Goal: Task Accomplishment & Management: Manage account settings

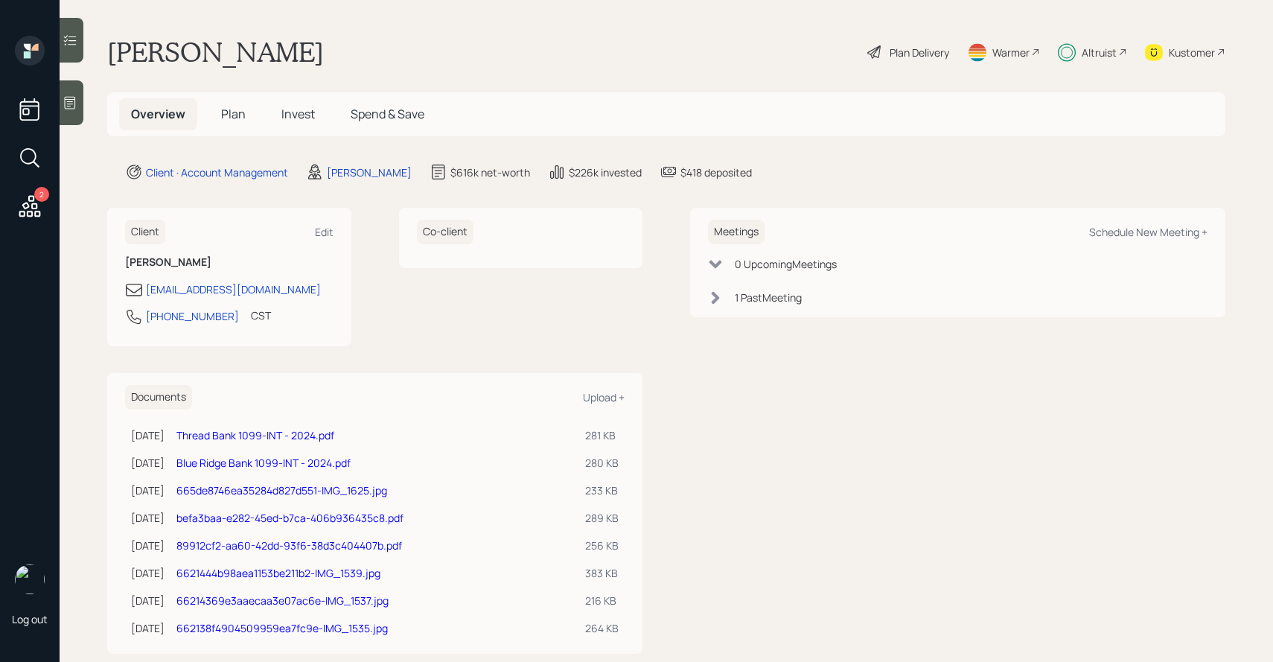
click at [78, 39] on div at bounding box center [72, 40] width 24 height 45
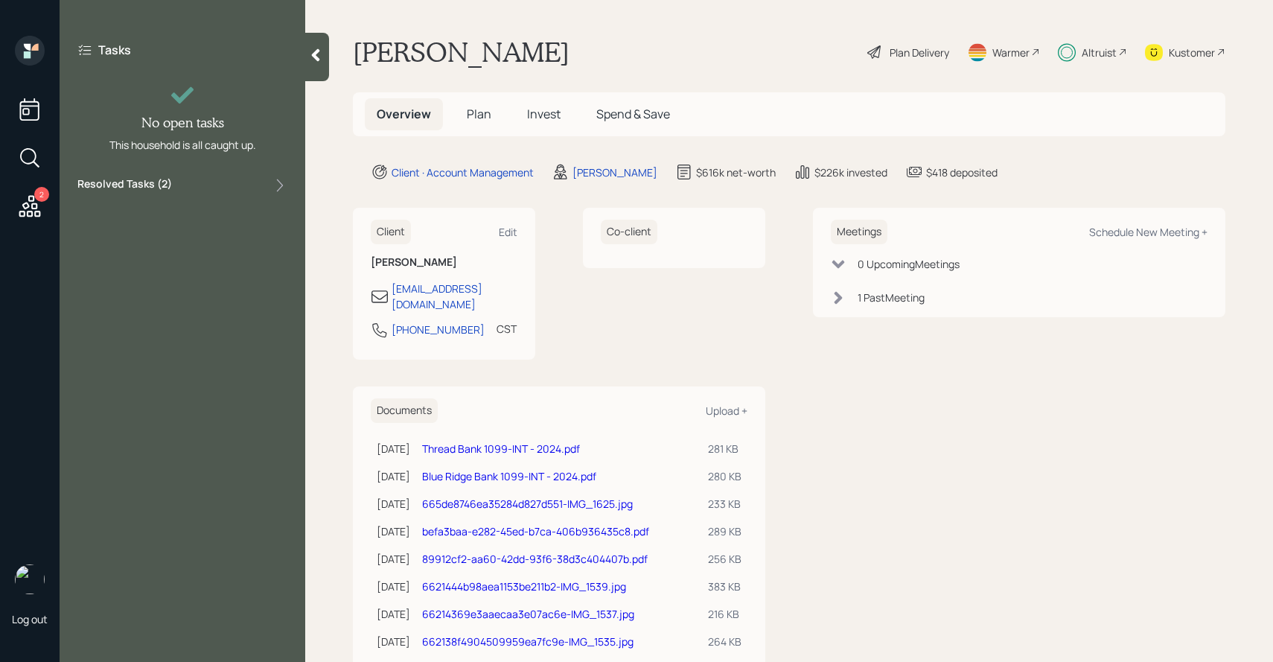
click at [147, 182] on label "Resolved Tasks ( 2 )" at bounding box center [124, 185] width 95 height 18
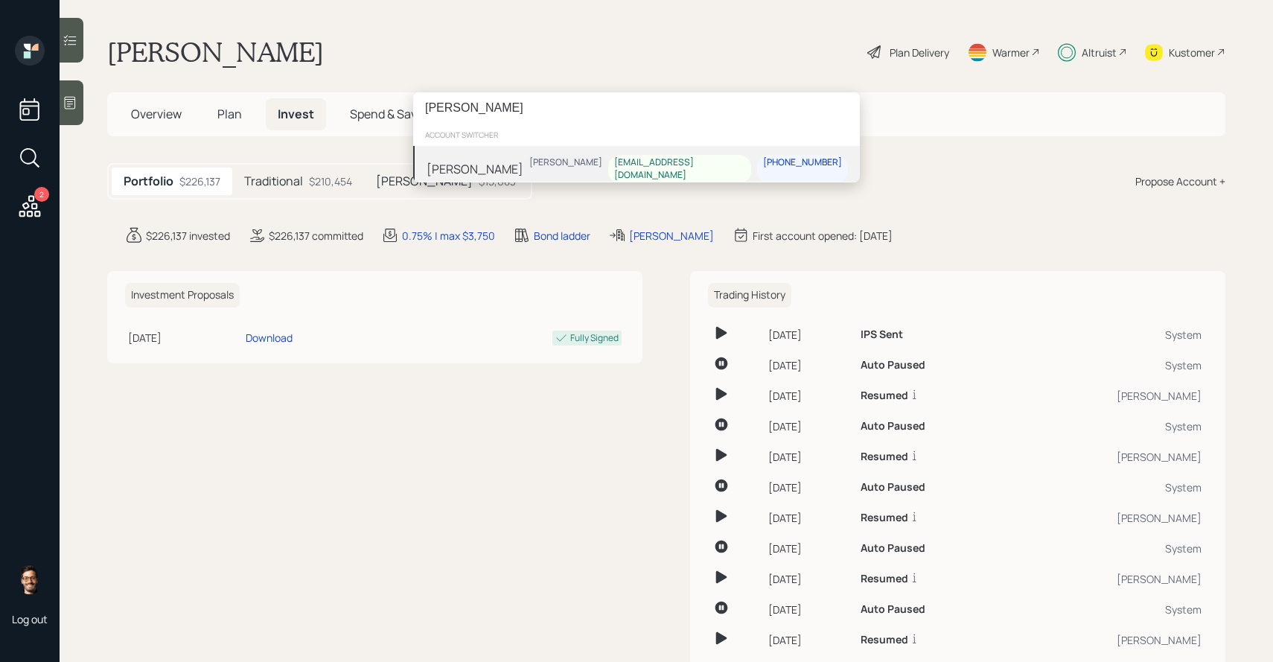
type input "danny guidry"
